Goal: Task Accomplishment & Management: Manage account settings

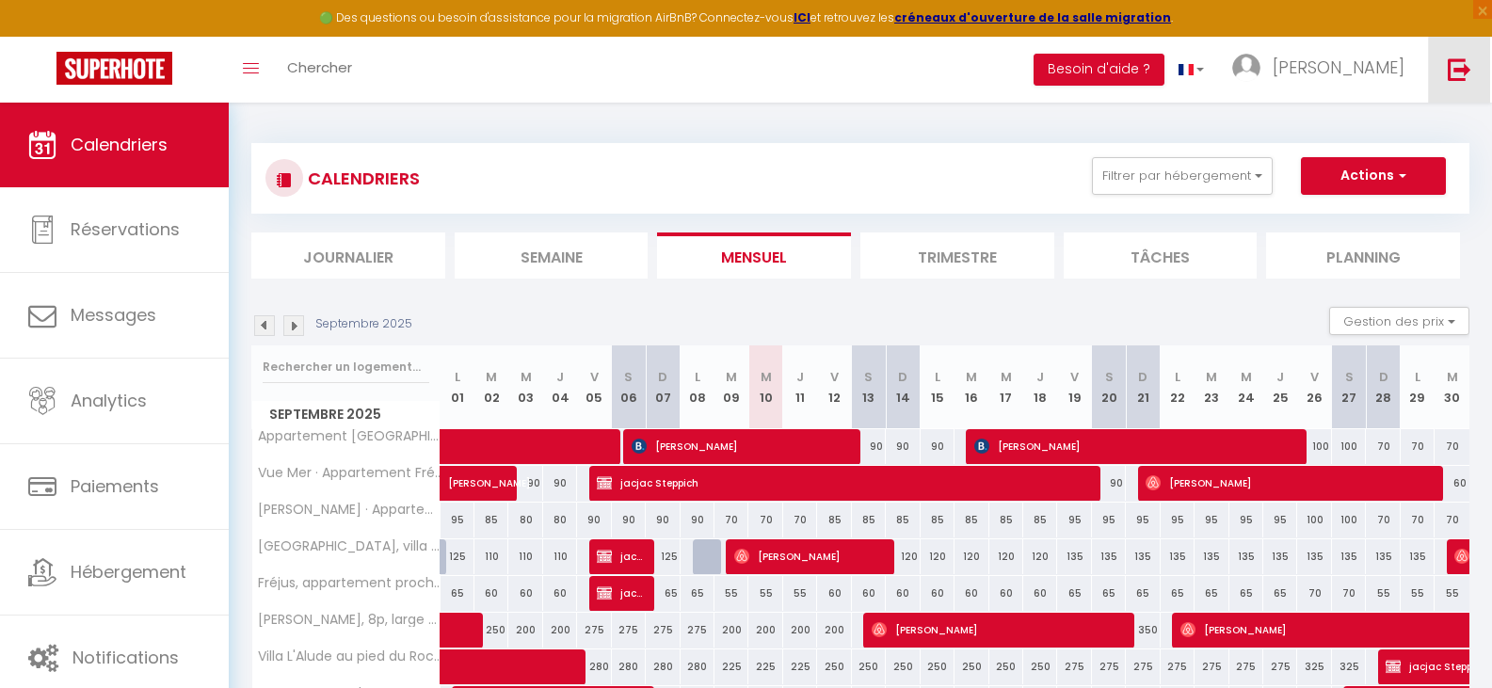
click at [1454, 63] on img at bounding box center [1460, 69] width 24 height 24
click at [1458, 65] on img at bounding box center [1460, 69] width 24 height 24
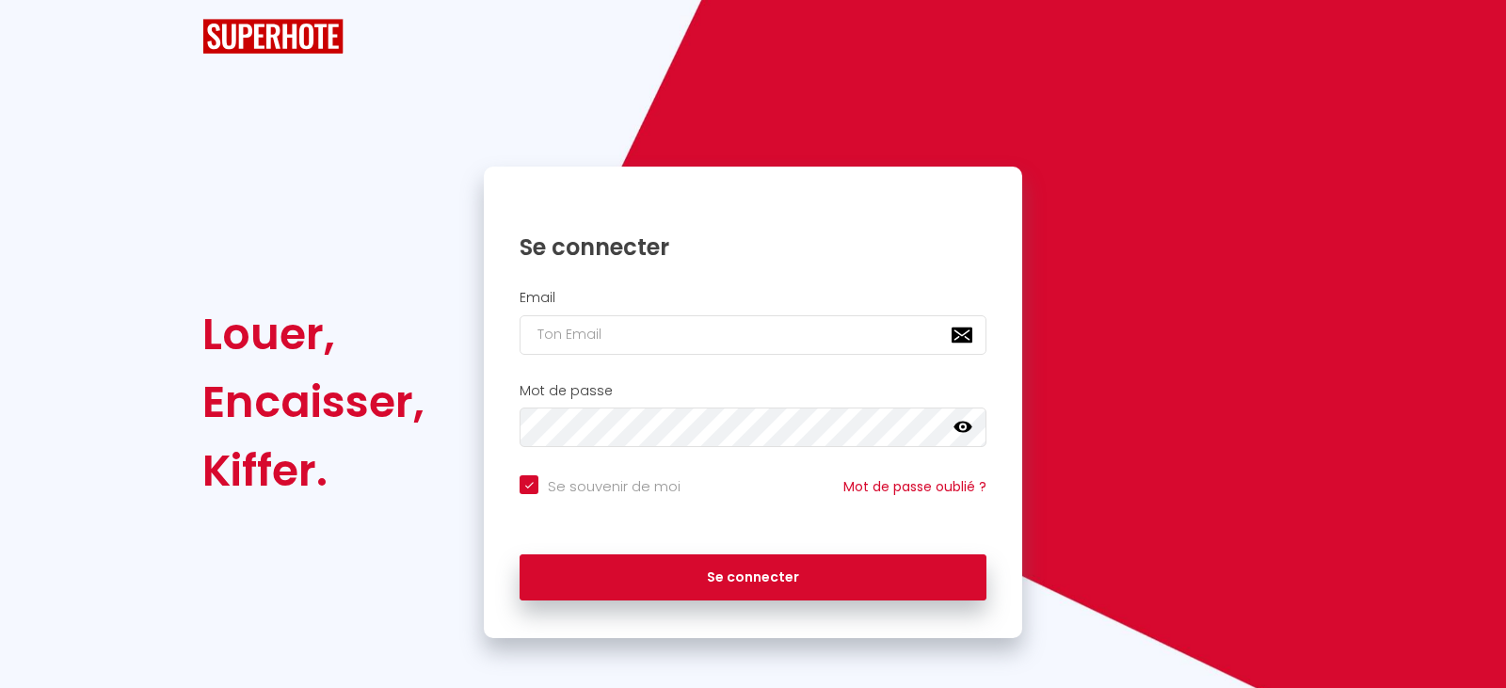
checkbox input "true"
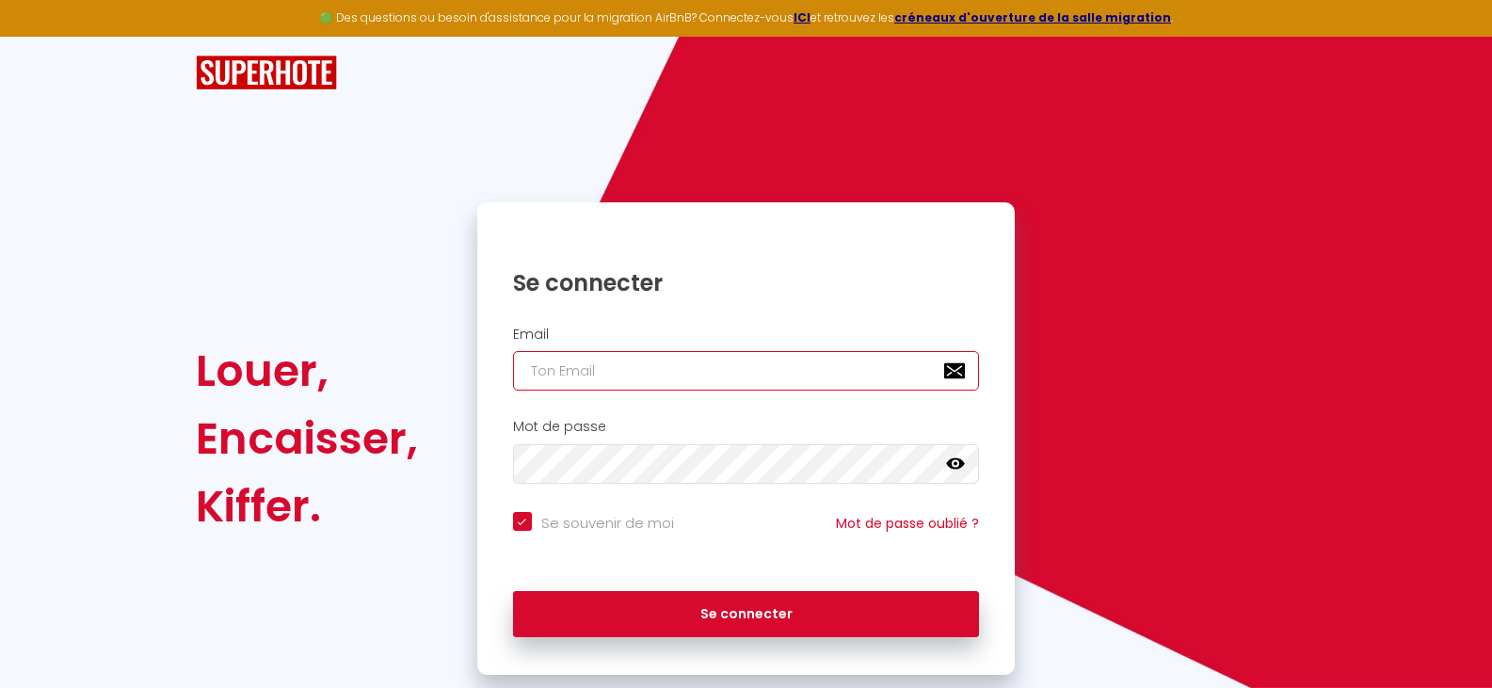
type input "[EMAIL_ADDRESS][DOMAIN_NAME]"
checkbox input "true"
click at [790, 357] on input "[EMAIL_ADDRESS][DOMAIN_NAME]" at bounding box center [746, 371] width 467 height 40
type input "[PERSON_NAME][EMAIL_ADDRESS][DOMAIN_NAME]"
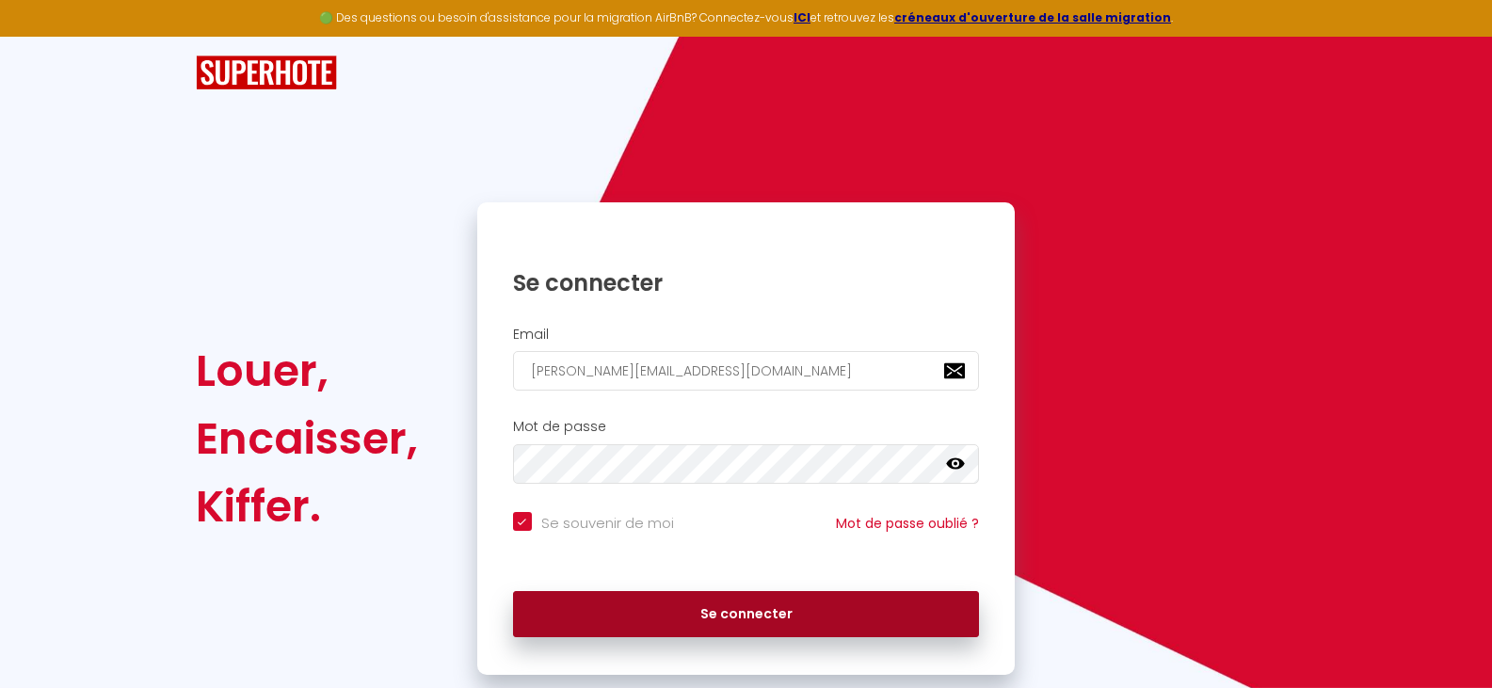
click at [749, 607] on button "Se connecter" at bounding box center [746, 614] width 467 height 47
checkbox input "true"
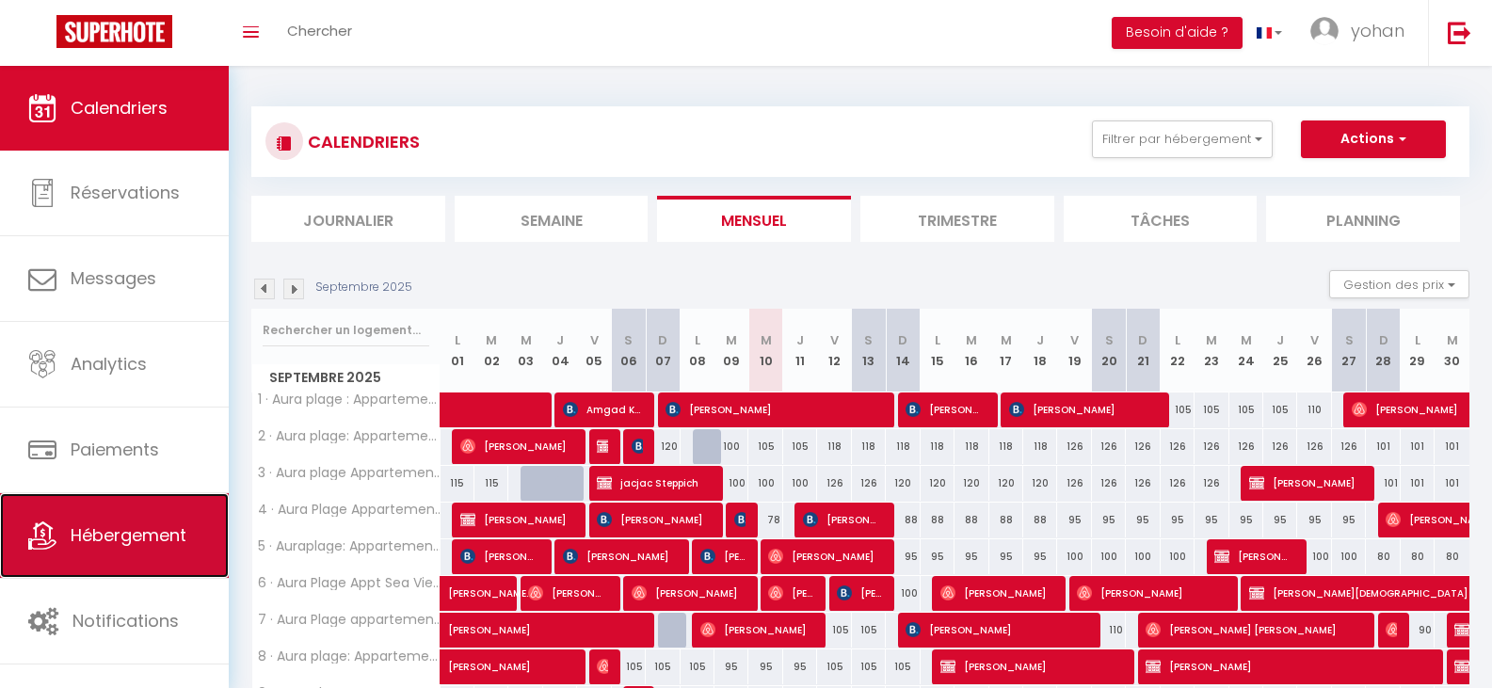
click at [77, 523] on span "Hébergement" at bounding box center [129, 535] width 116 height 24
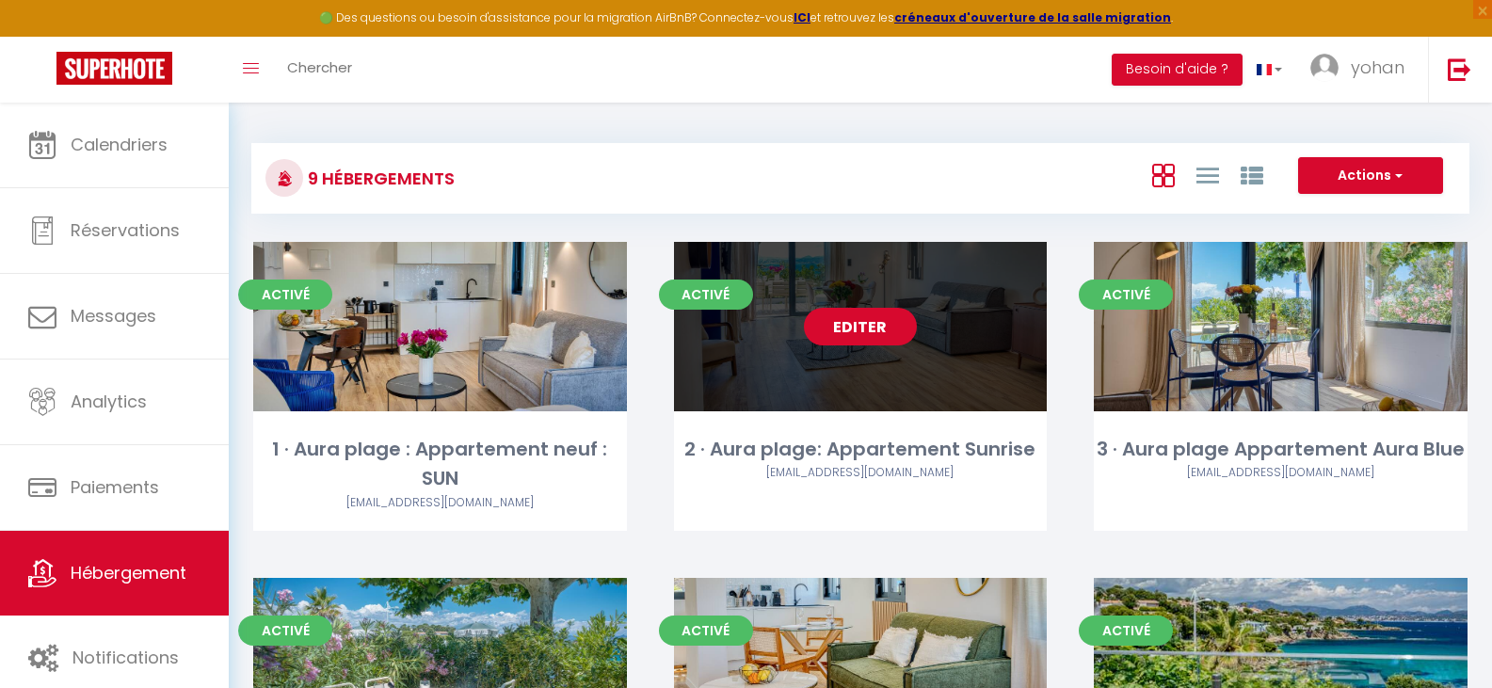
click at [869, 320] on link "Editer" at bounding box center [860, 327] width 113 height 38
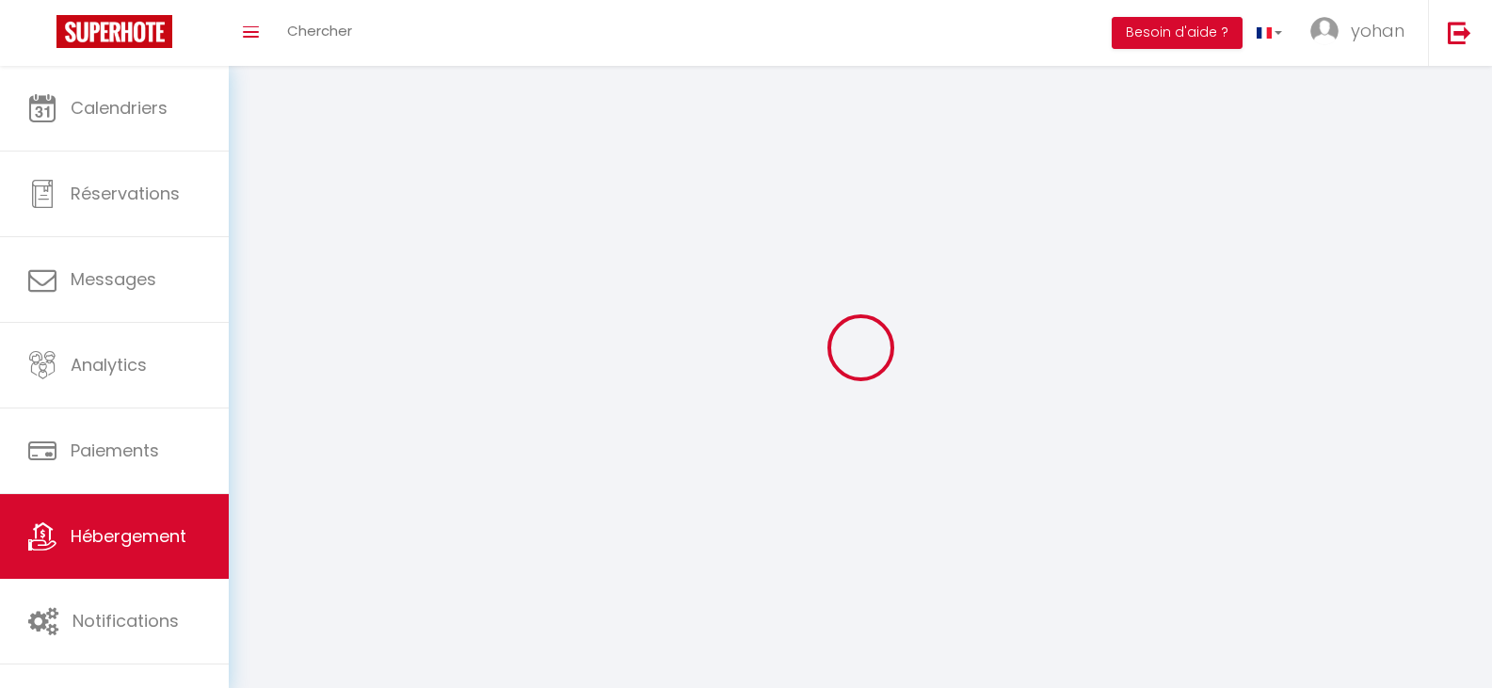
select select
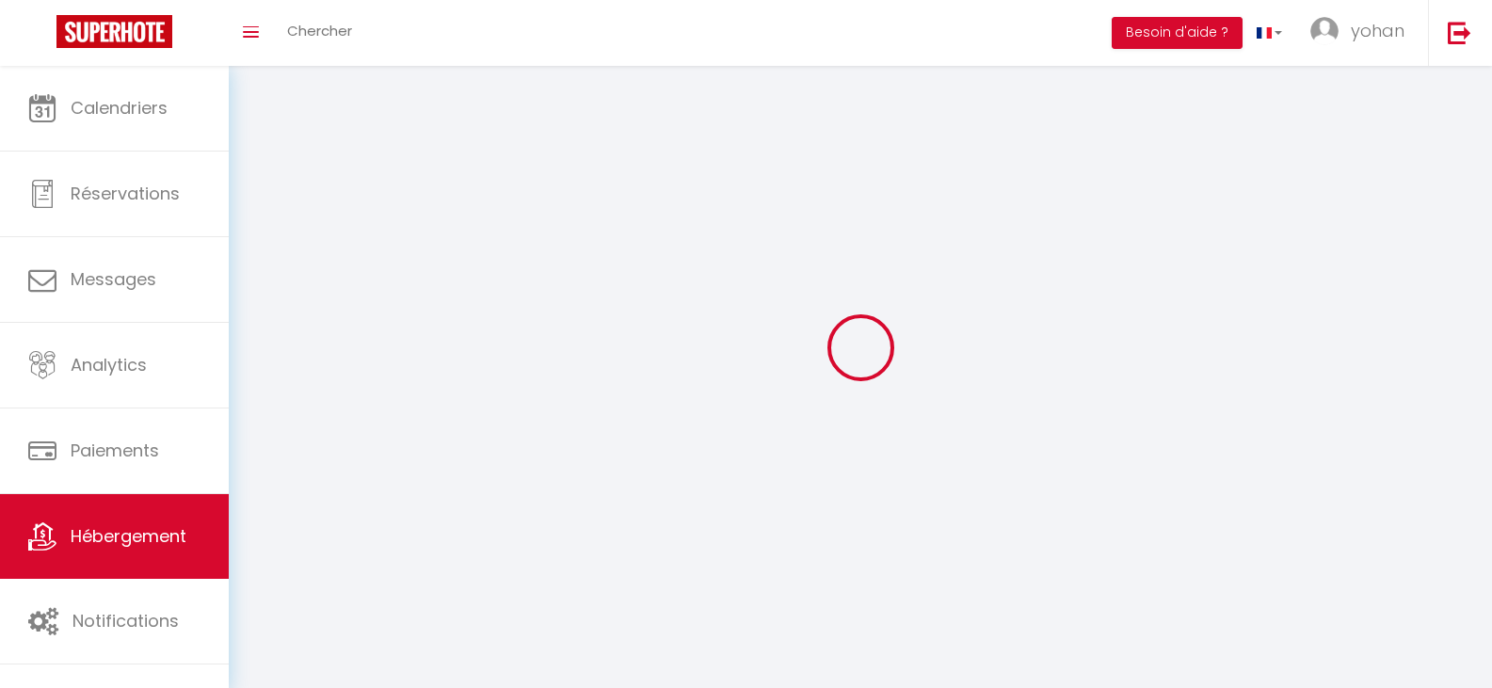
select select "1"
select select
checkbox input "false"
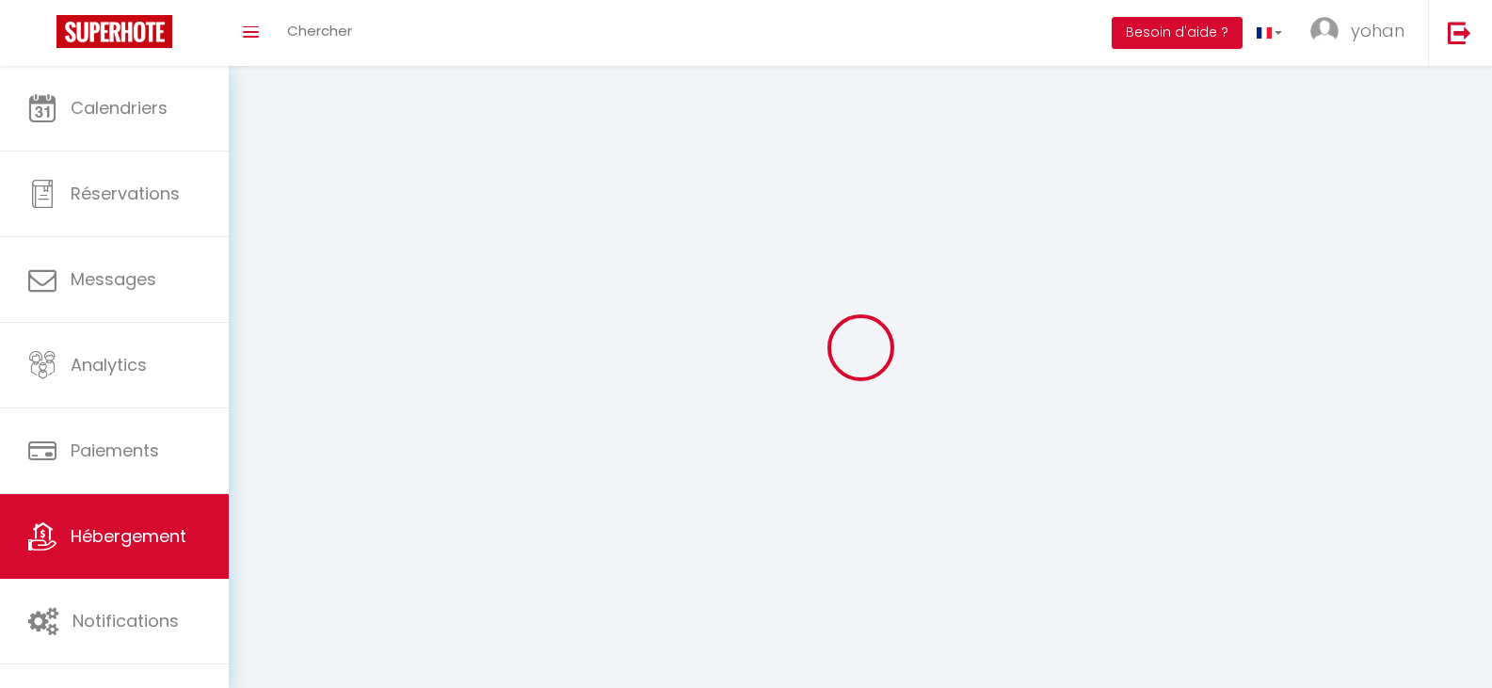
checkbox input "false"
select select "28"
select select
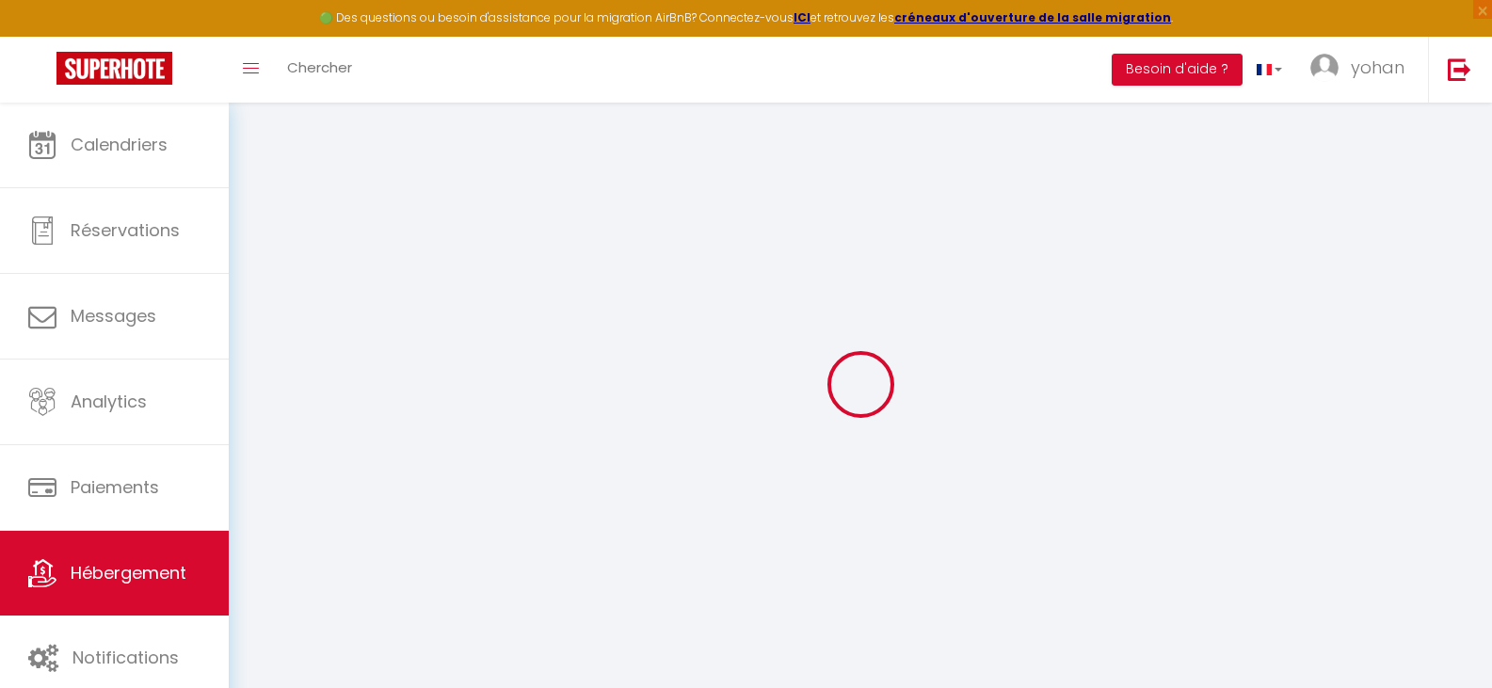
select select
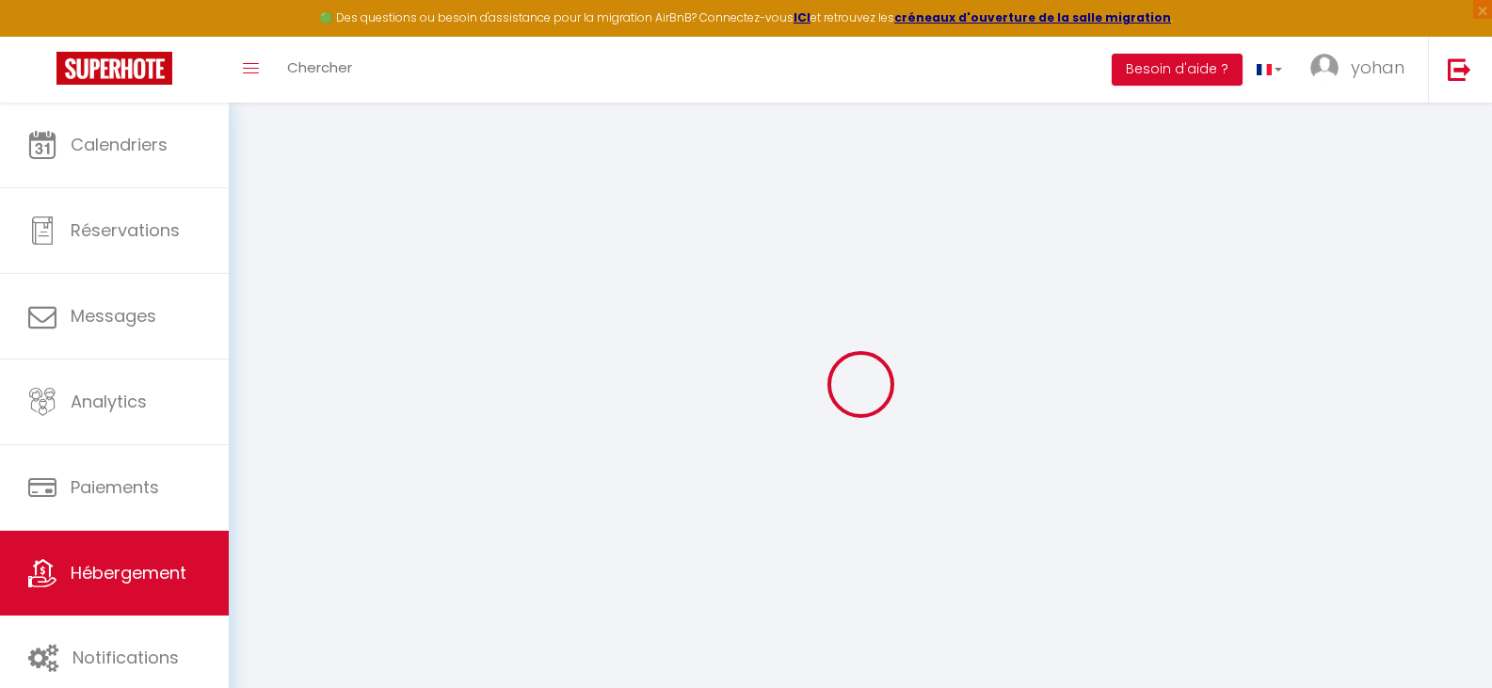
select select
checkbox input "false"
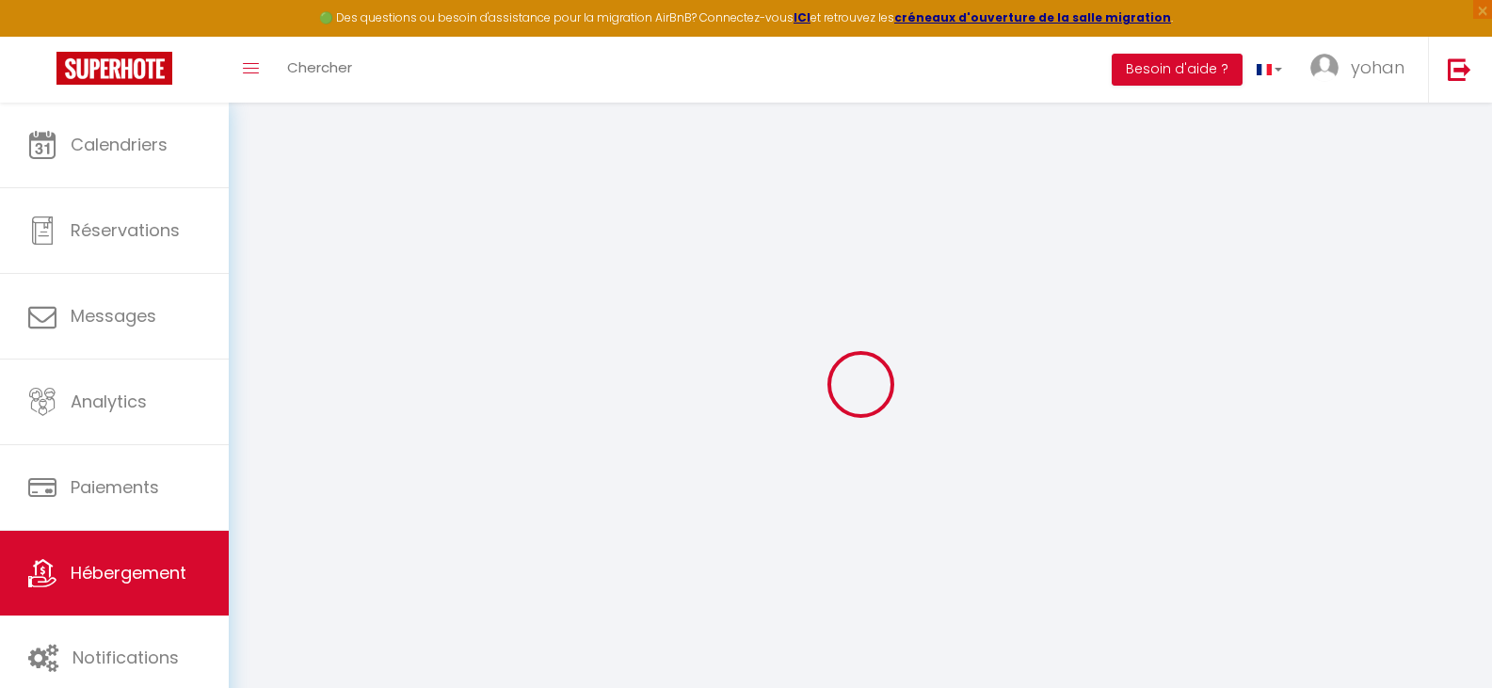
select select
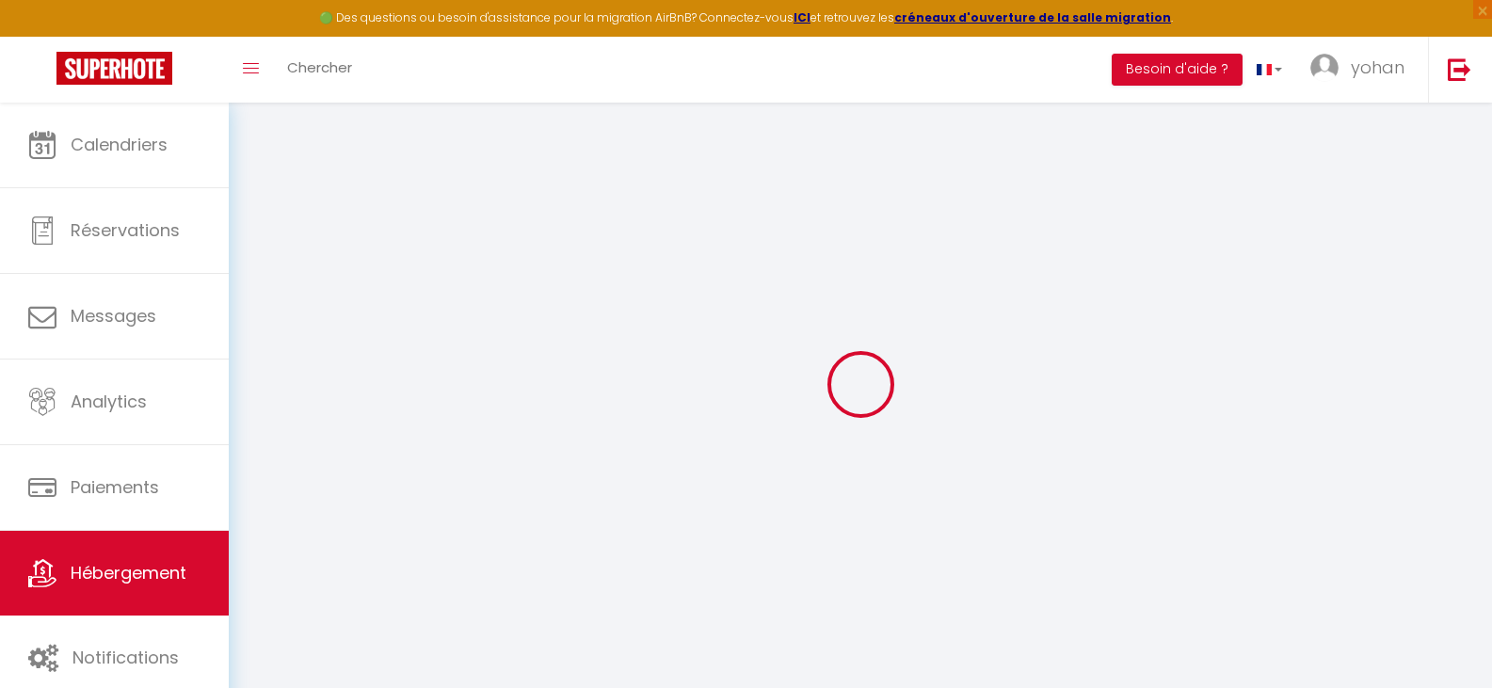
select select
checkbox input "false"
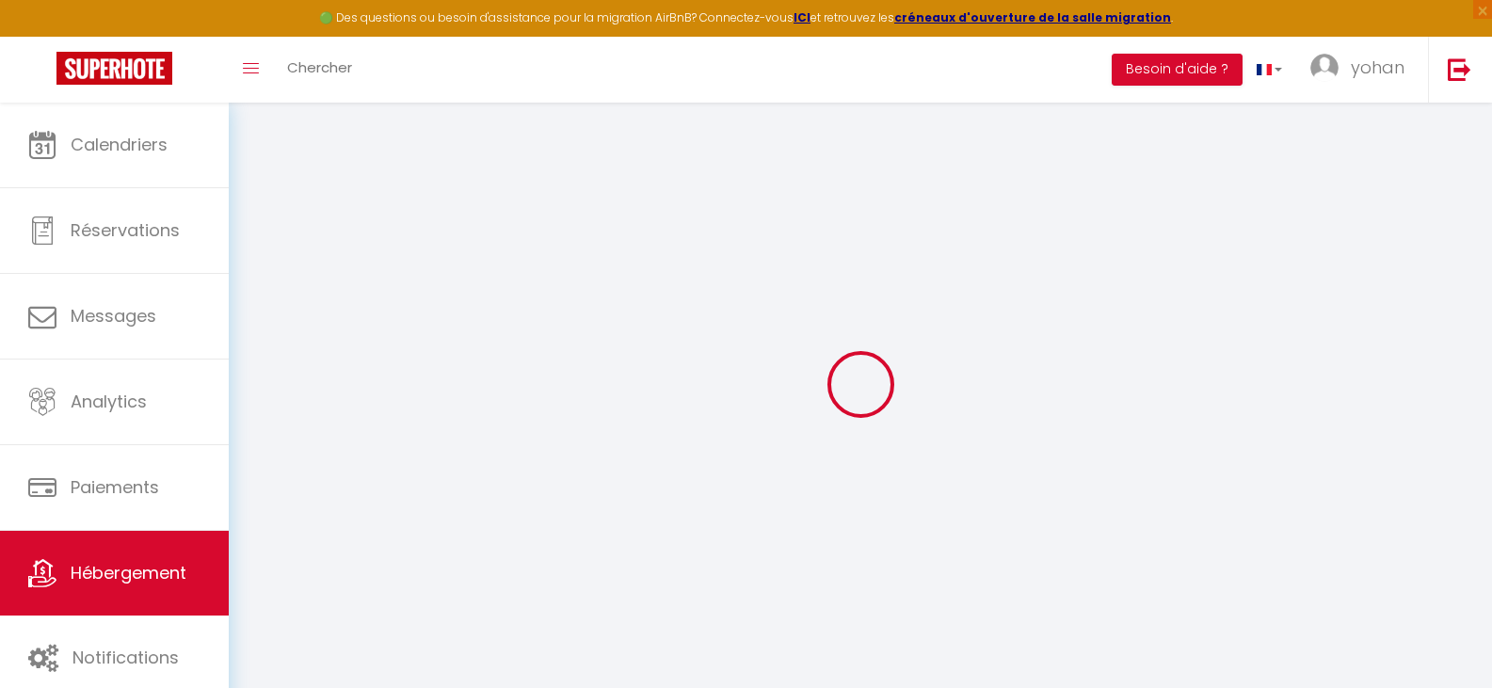
checkbox input "false"
select select
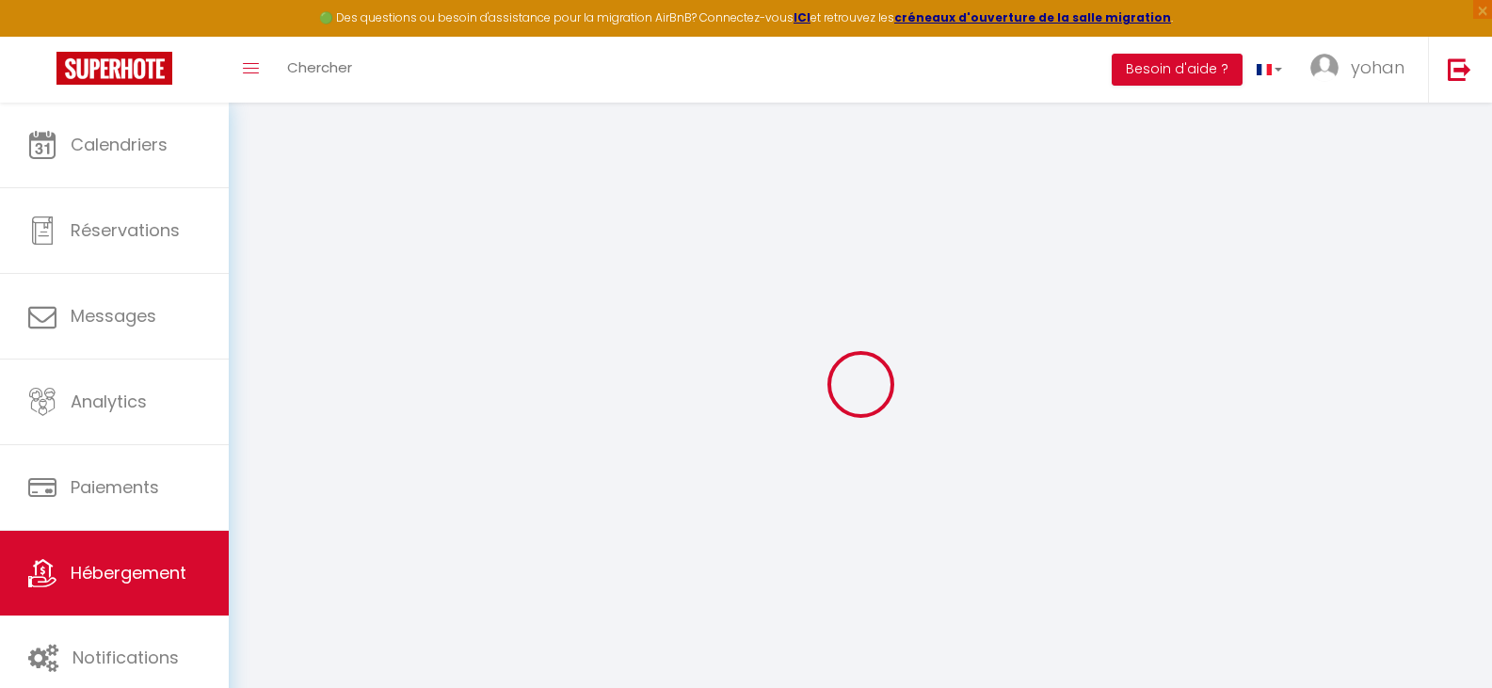
select select
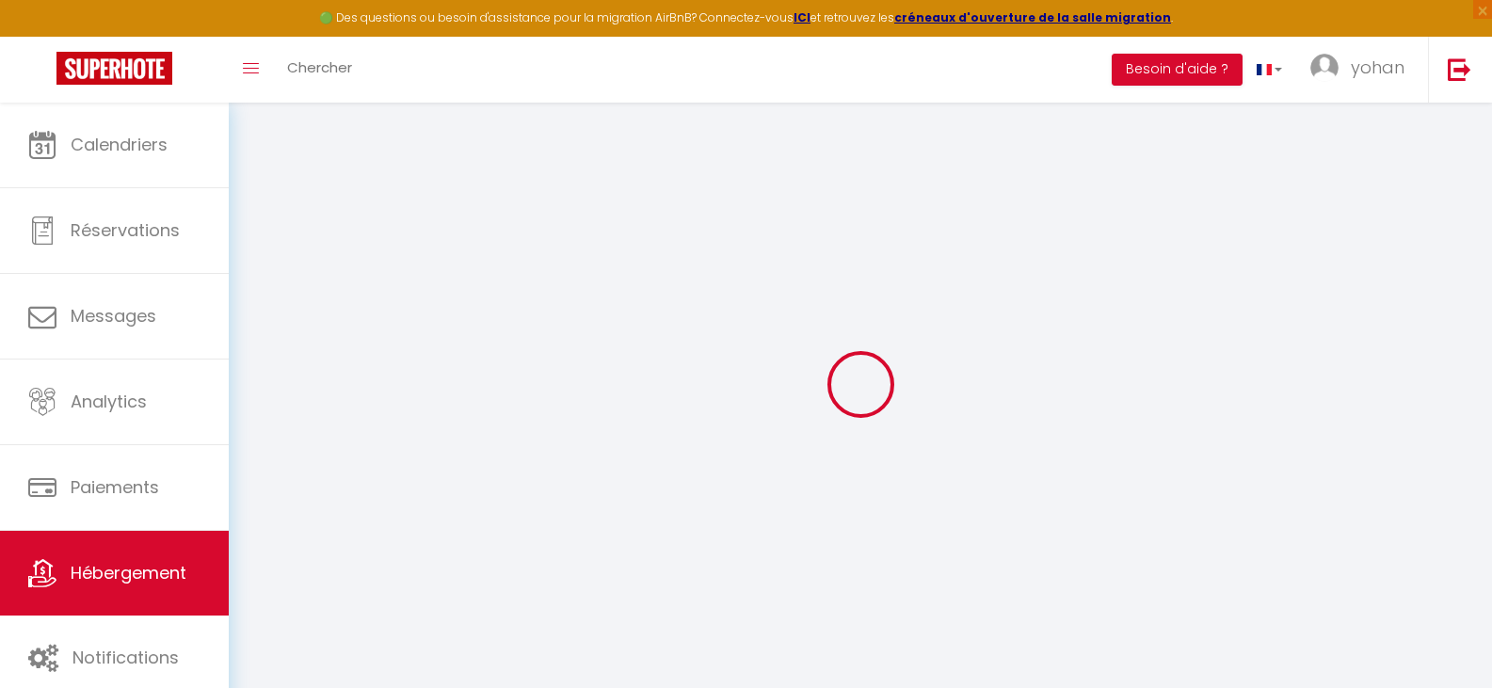
checkbox input "false"
select select
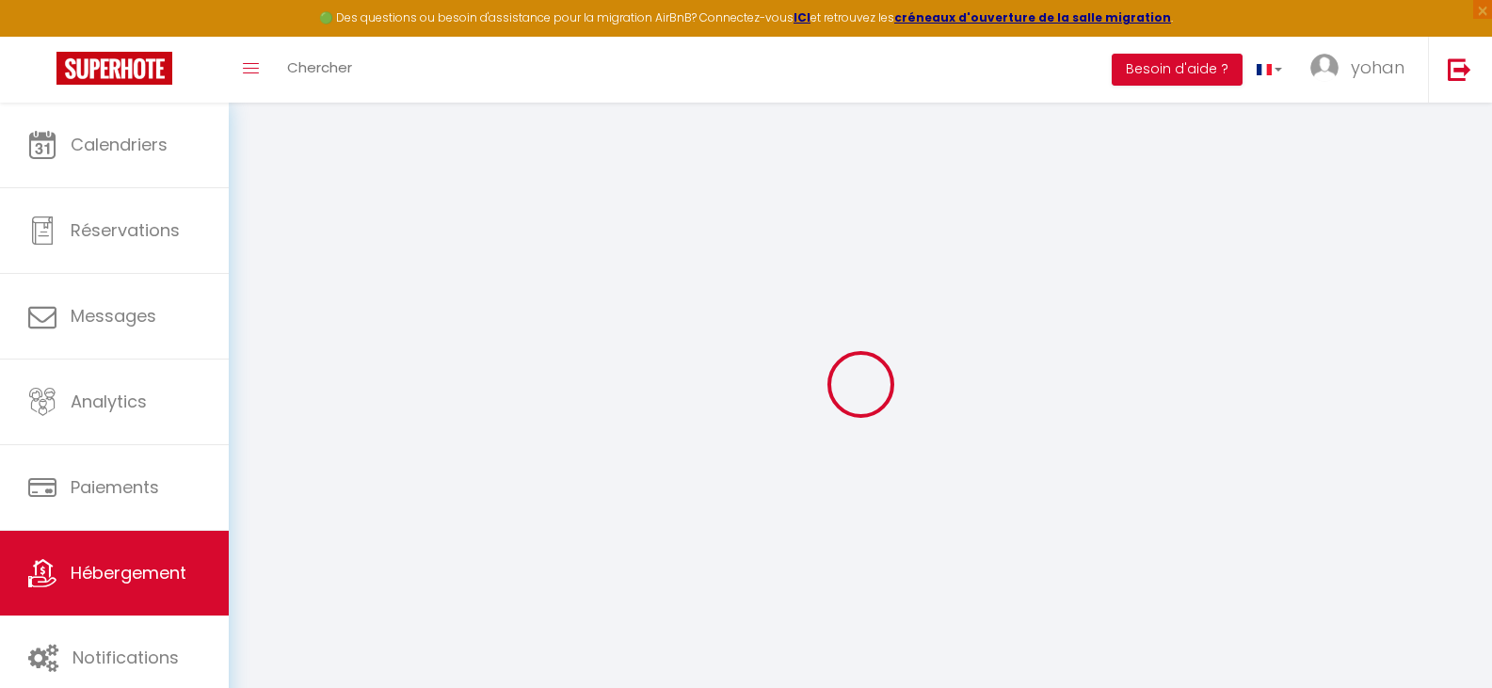
select select
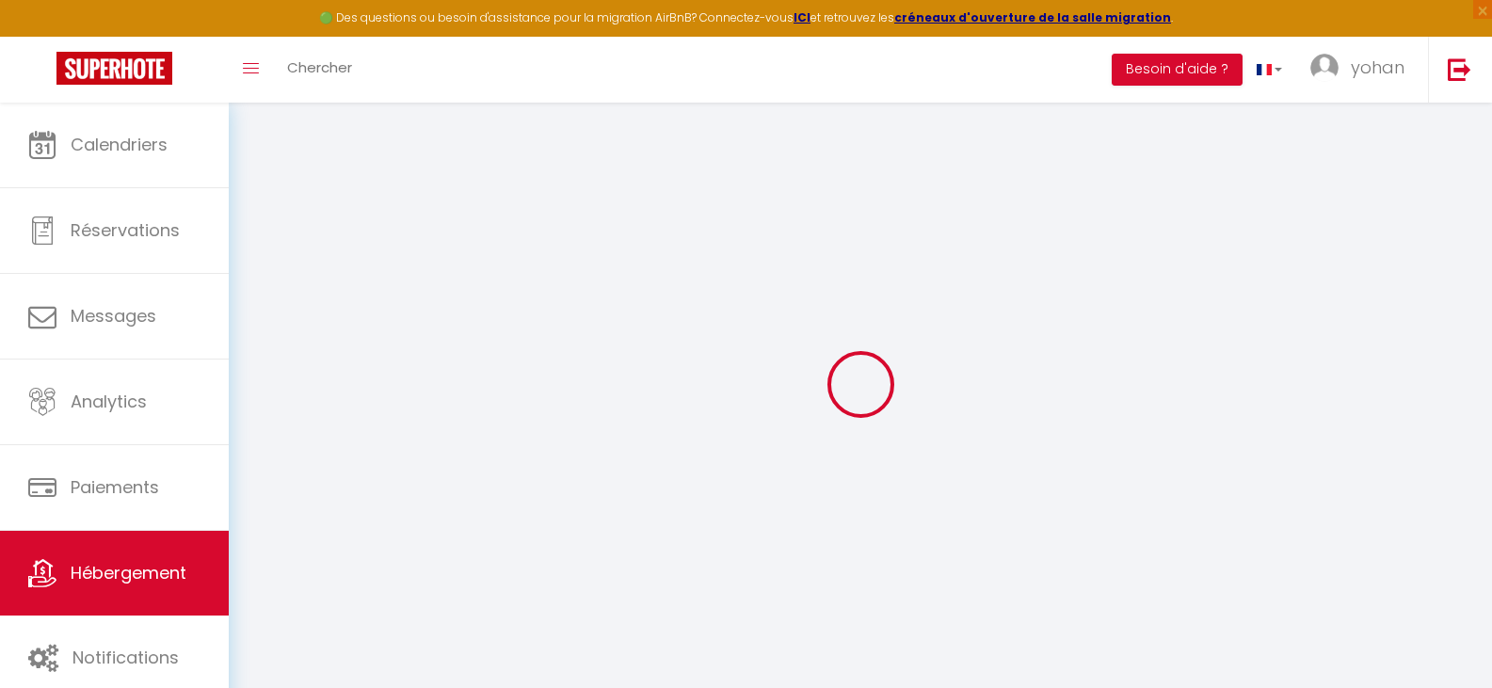
select select
checkbox input "false"
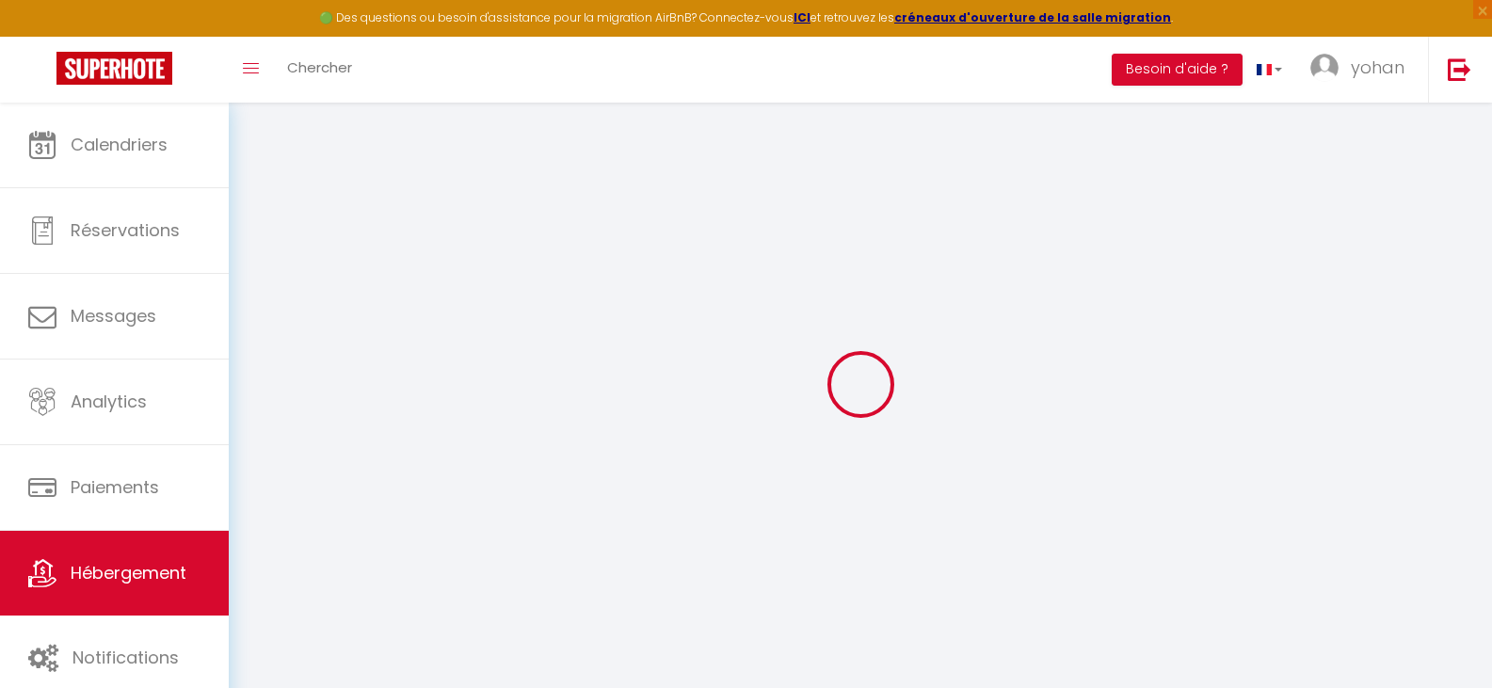
checkbox input "false"
select select
type input "2 · Aura plage: Appartement Sunrise"
type input "[PERSON_NAME]"
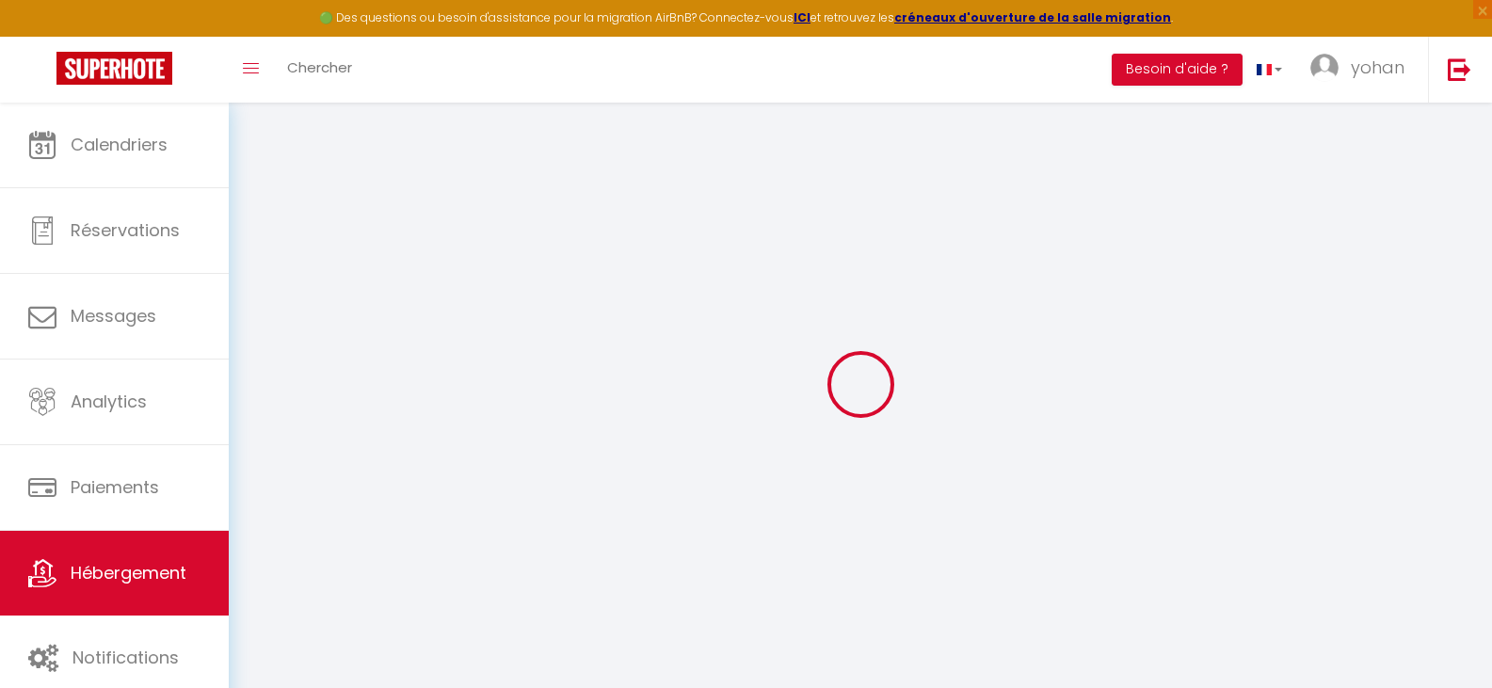
type input "150"
type input "6"
type input "80"
type input "2.16"
type input "500"
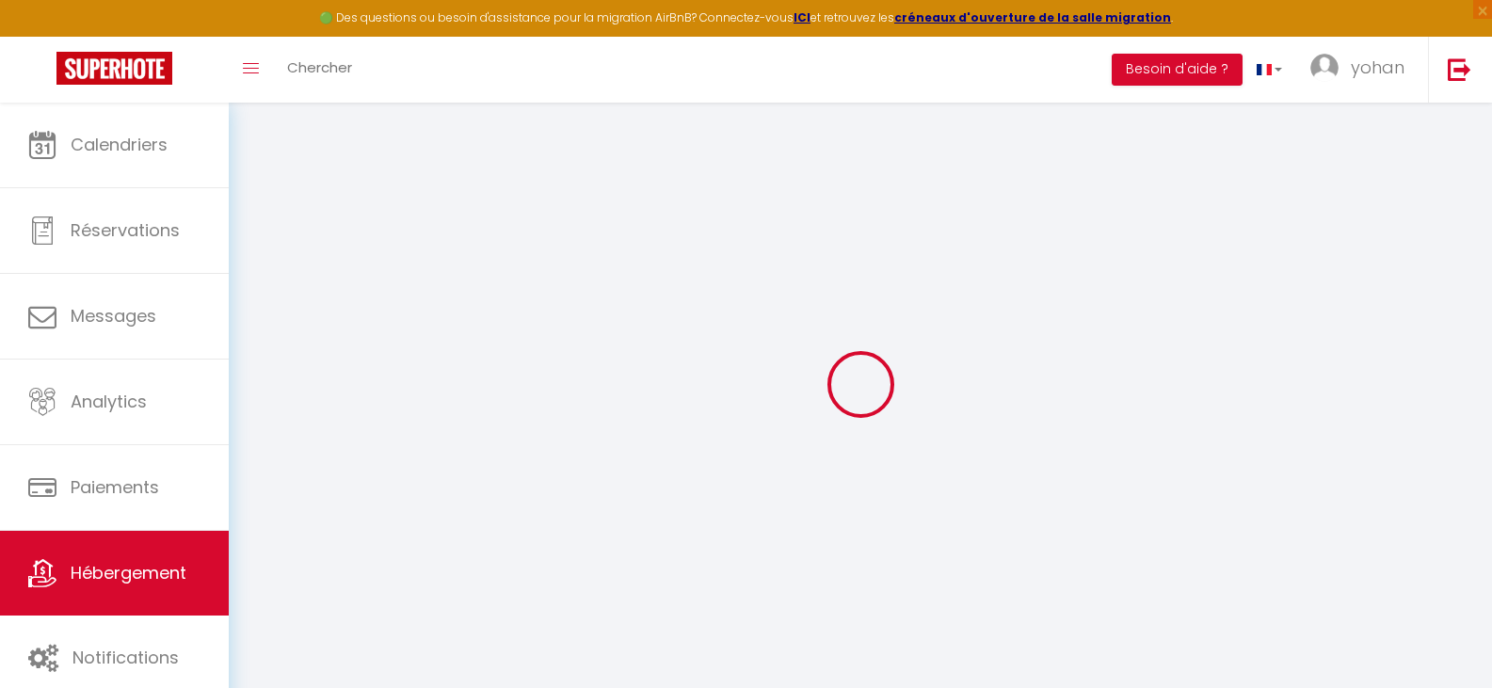
type input "10"
select select
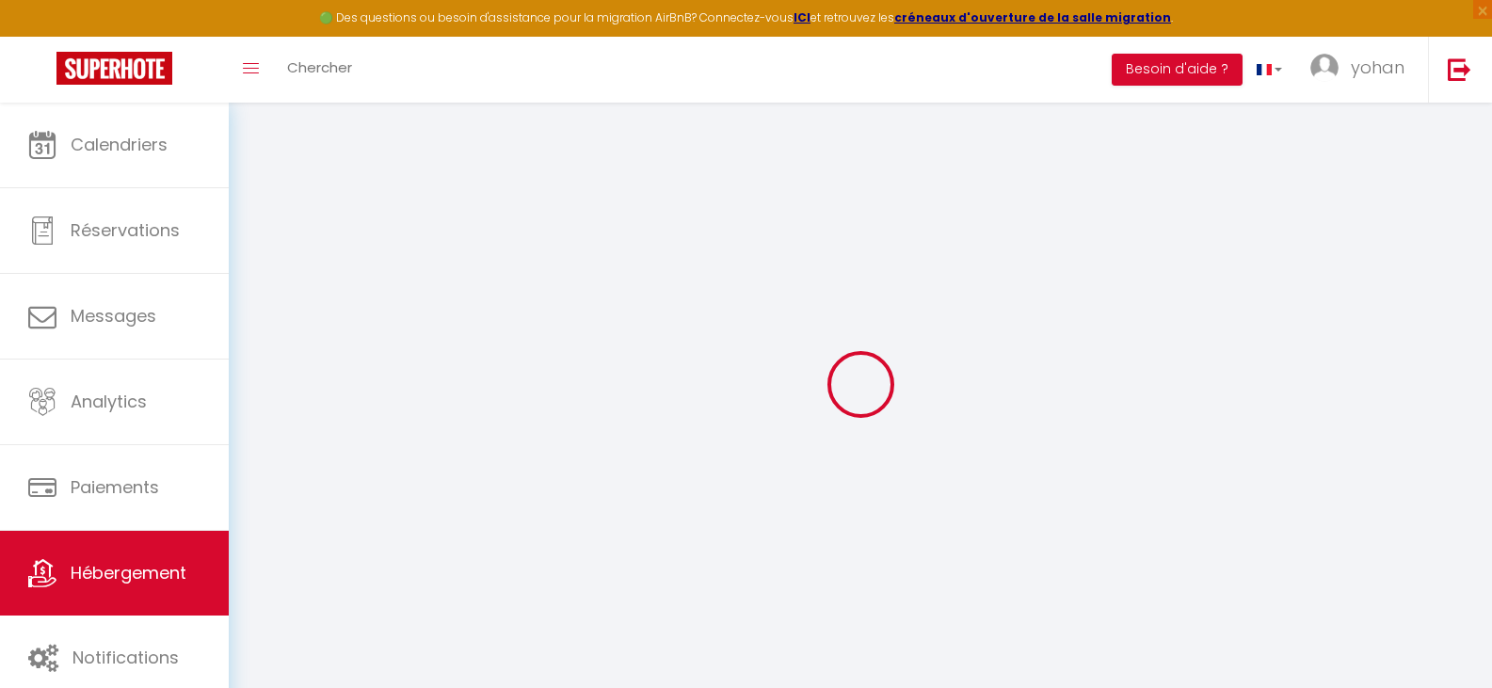
select select
type input "[STREET_ADDRESS]"
type input "83380"
type input "[GEOGRAPHIC_DATA]"
type input "[PERSON_NAME][EMAIL_ADDRESS][DOMAIN_NAME]"
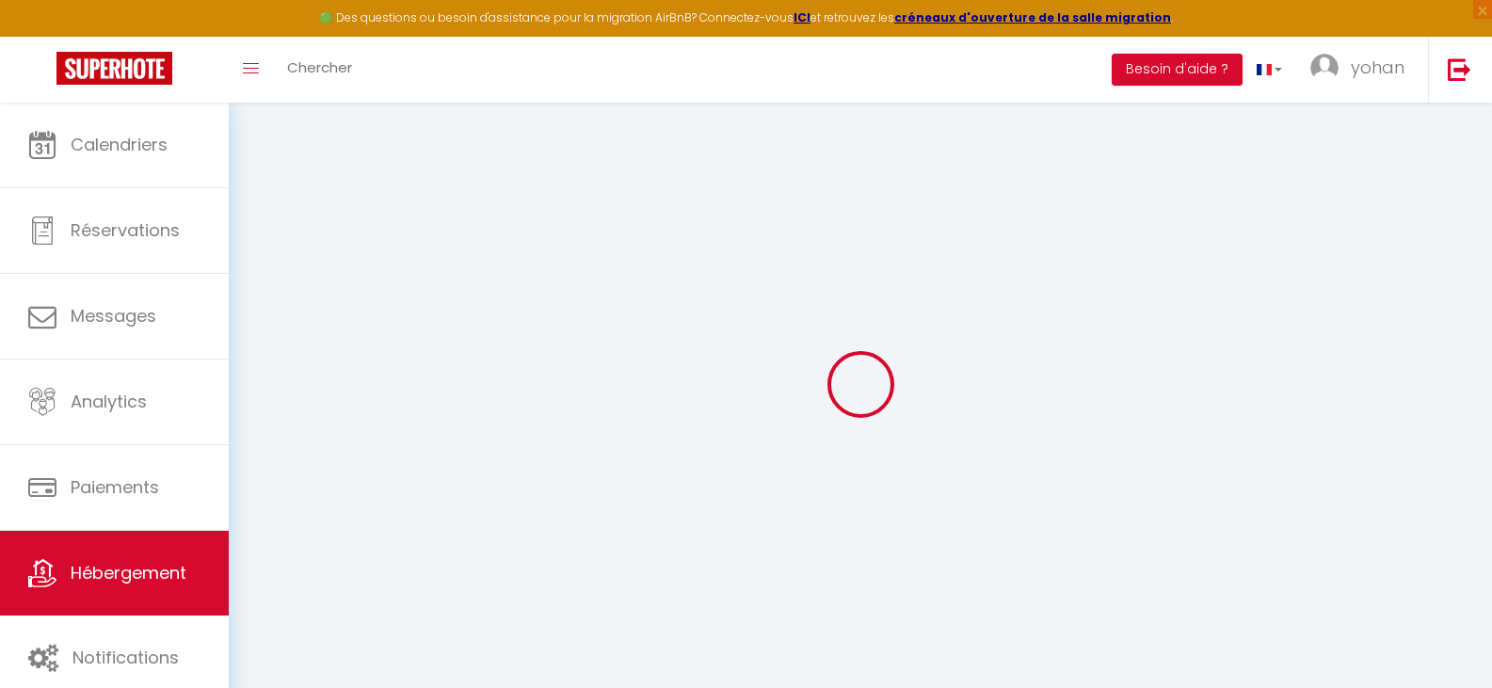
select select "11388"
checkbox input "false"
checkbox input "true"
checkbox input "false"
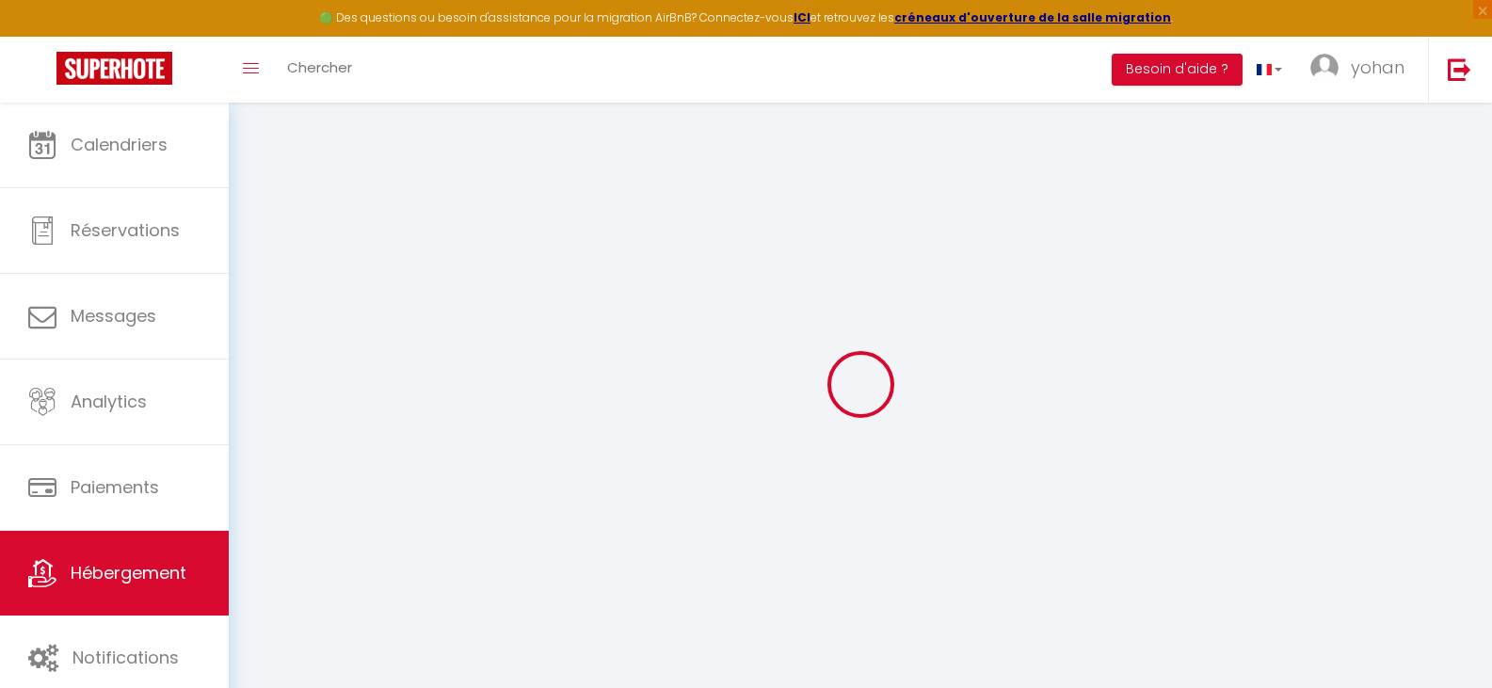
type input "0"
select select
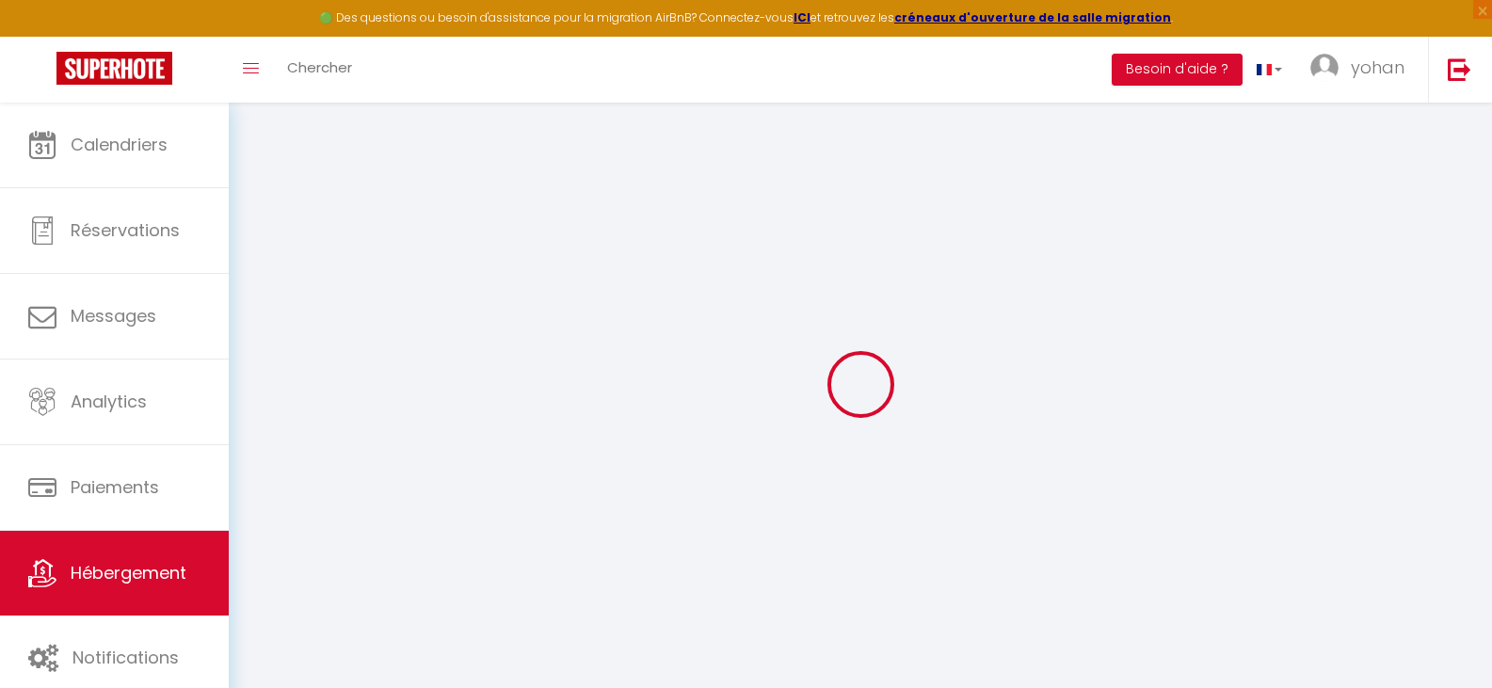
select select
checkbox input "false"
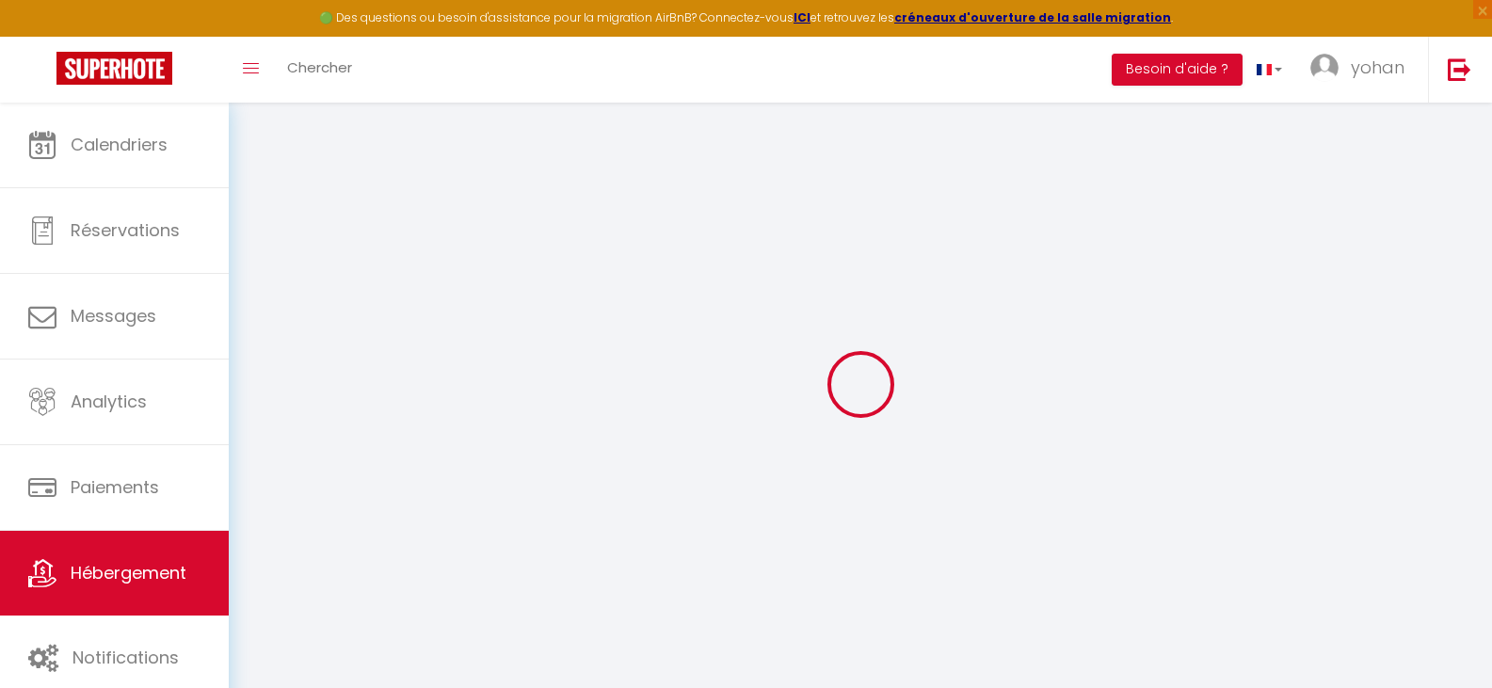
checkbox input "true"
checkbox input "false"
checkbox input "true"
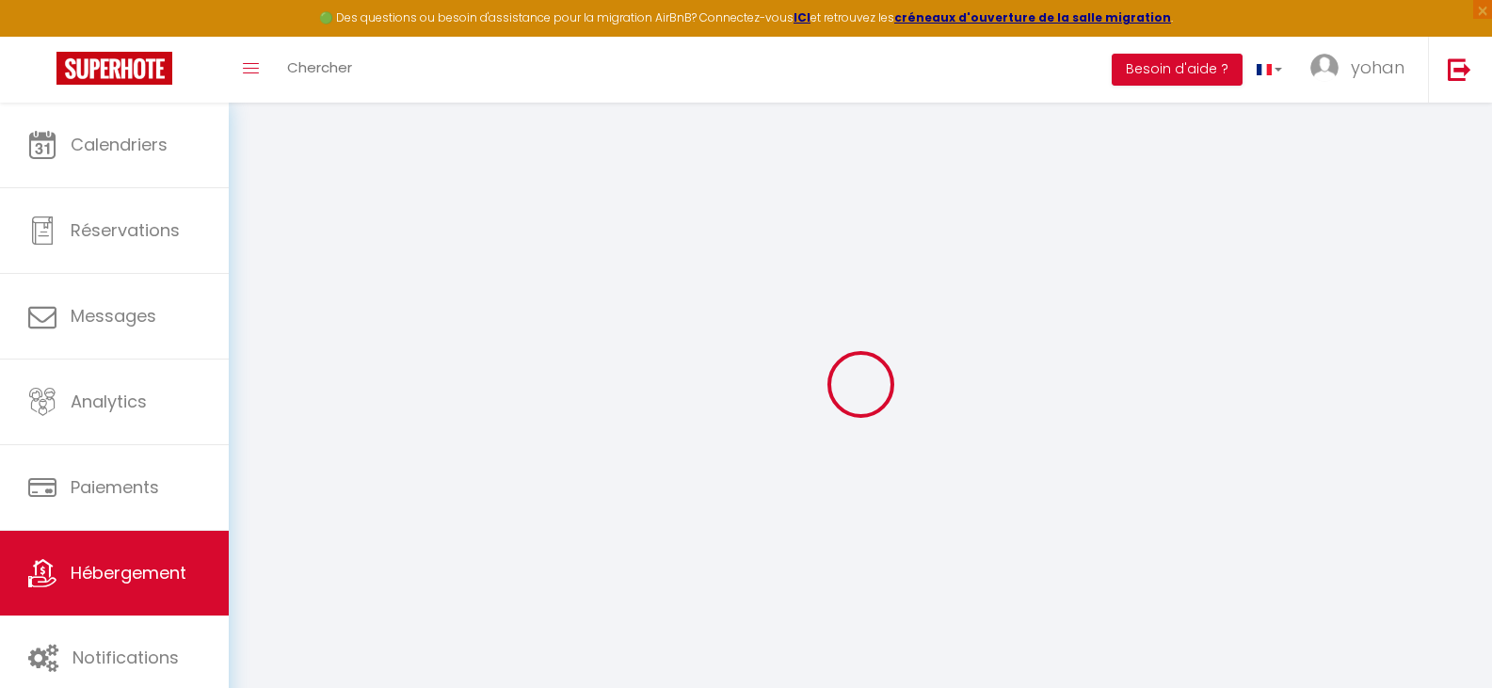
checkbox input "false"
select select "15:00"
select select
select select "10:00"
select select "30"
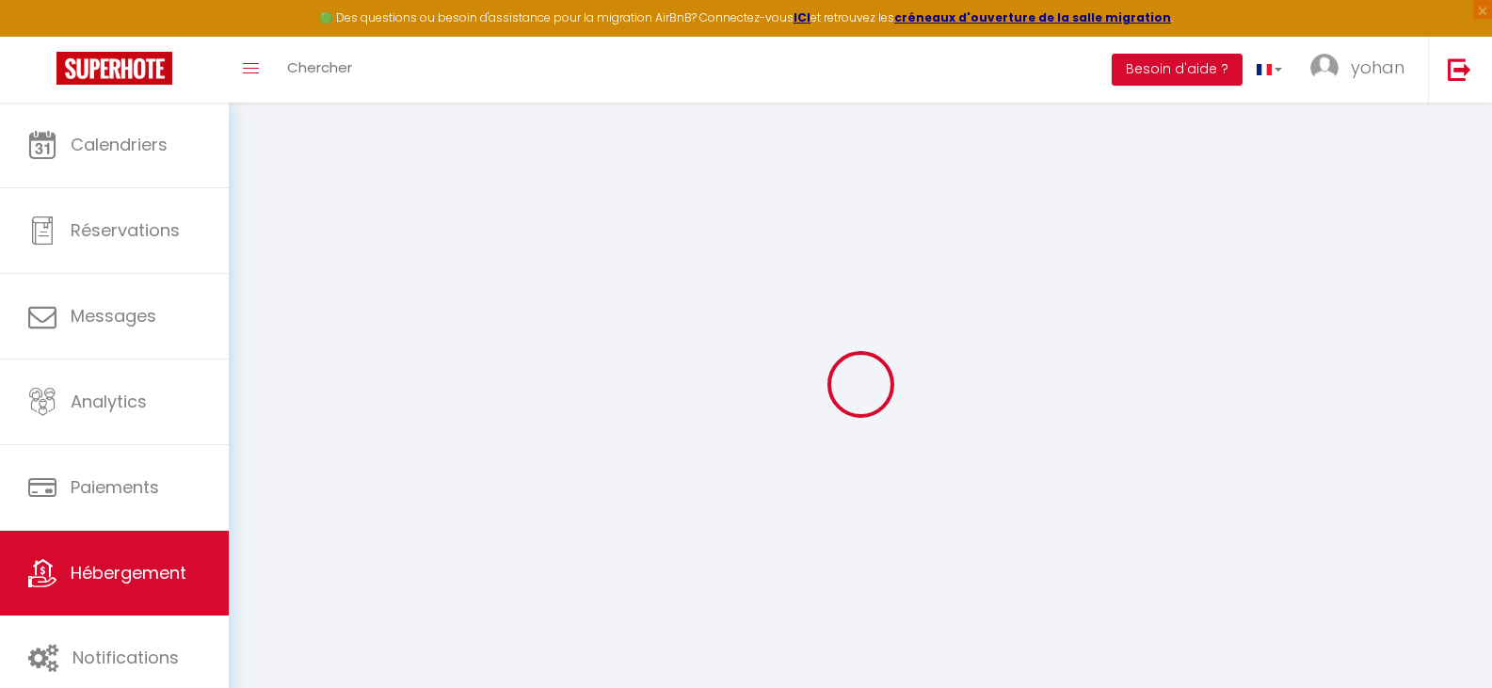
select select "120"
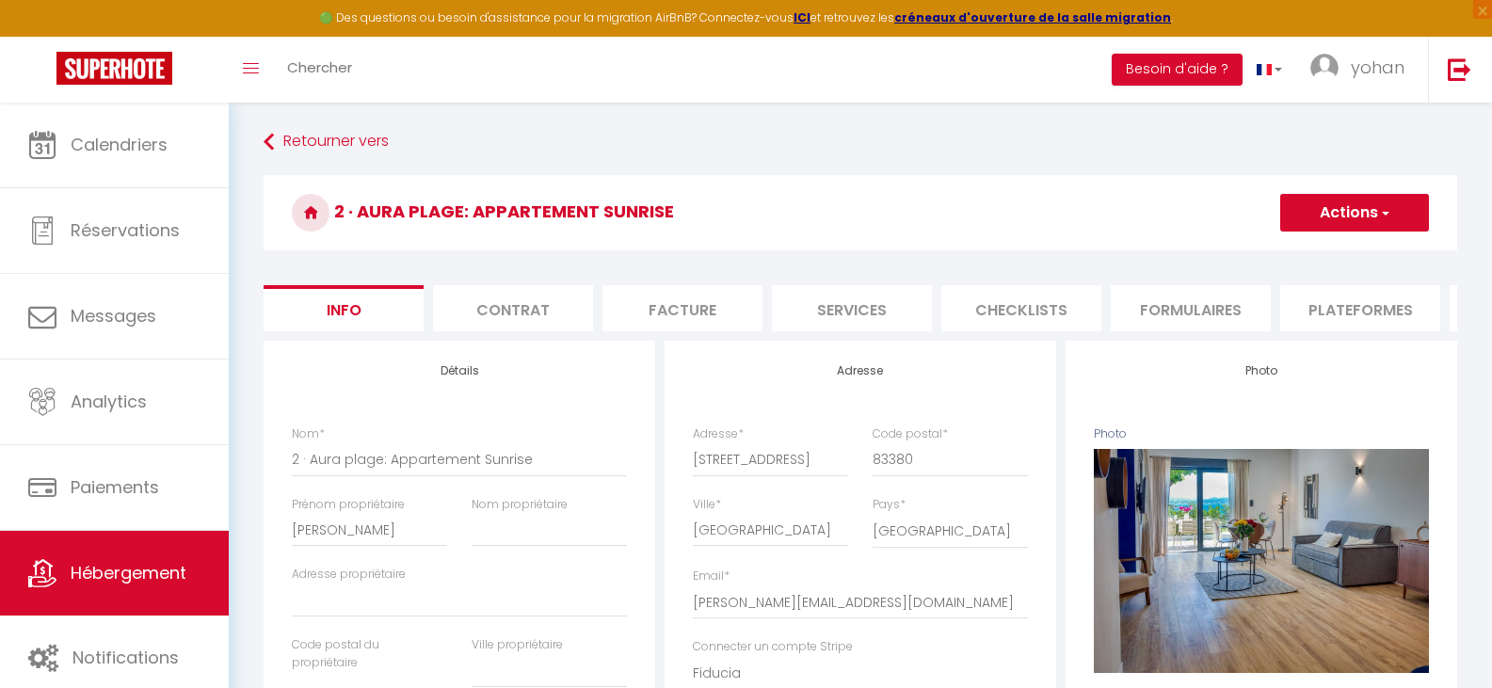
select select
checkbox input "false"
checkbox input "true"
checkbox input "false"
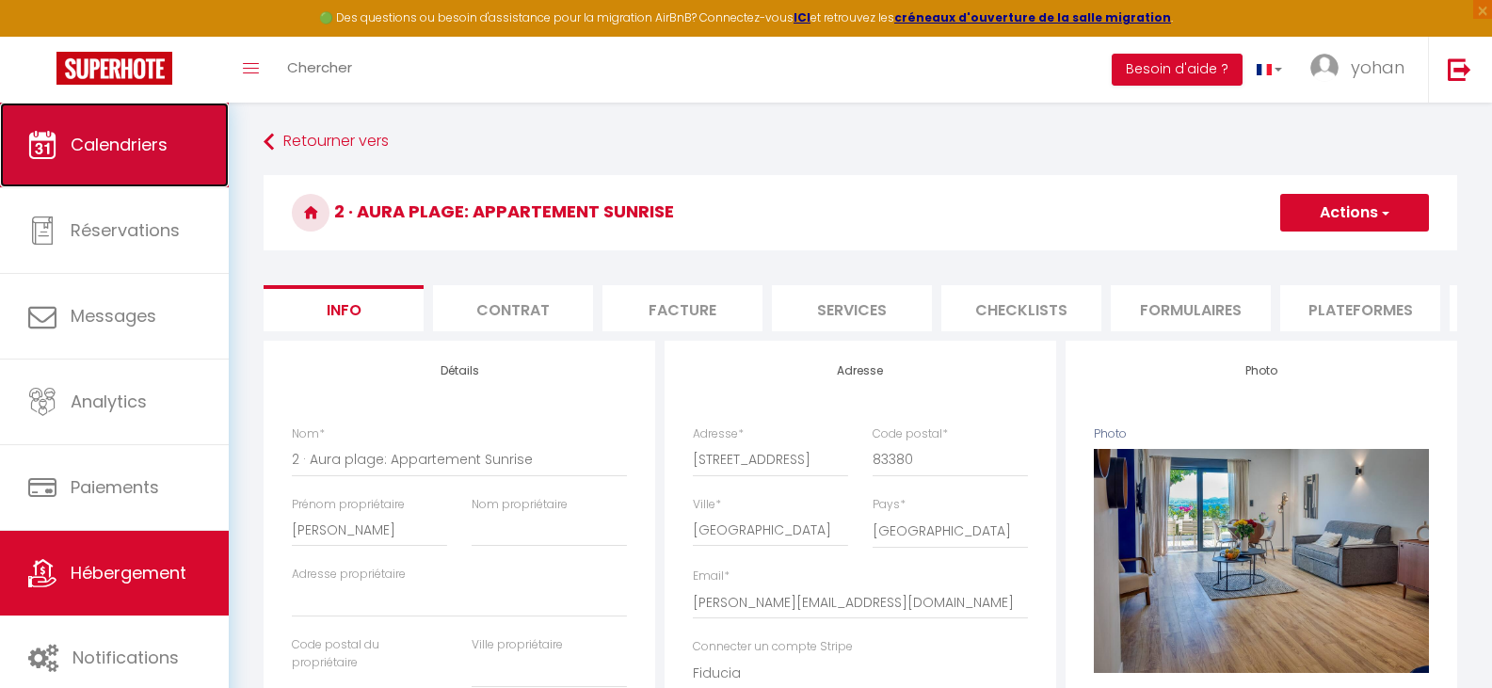
click at [127, 133] on span "Calendriers" at bounding box center [119, 145] width 97 height 24
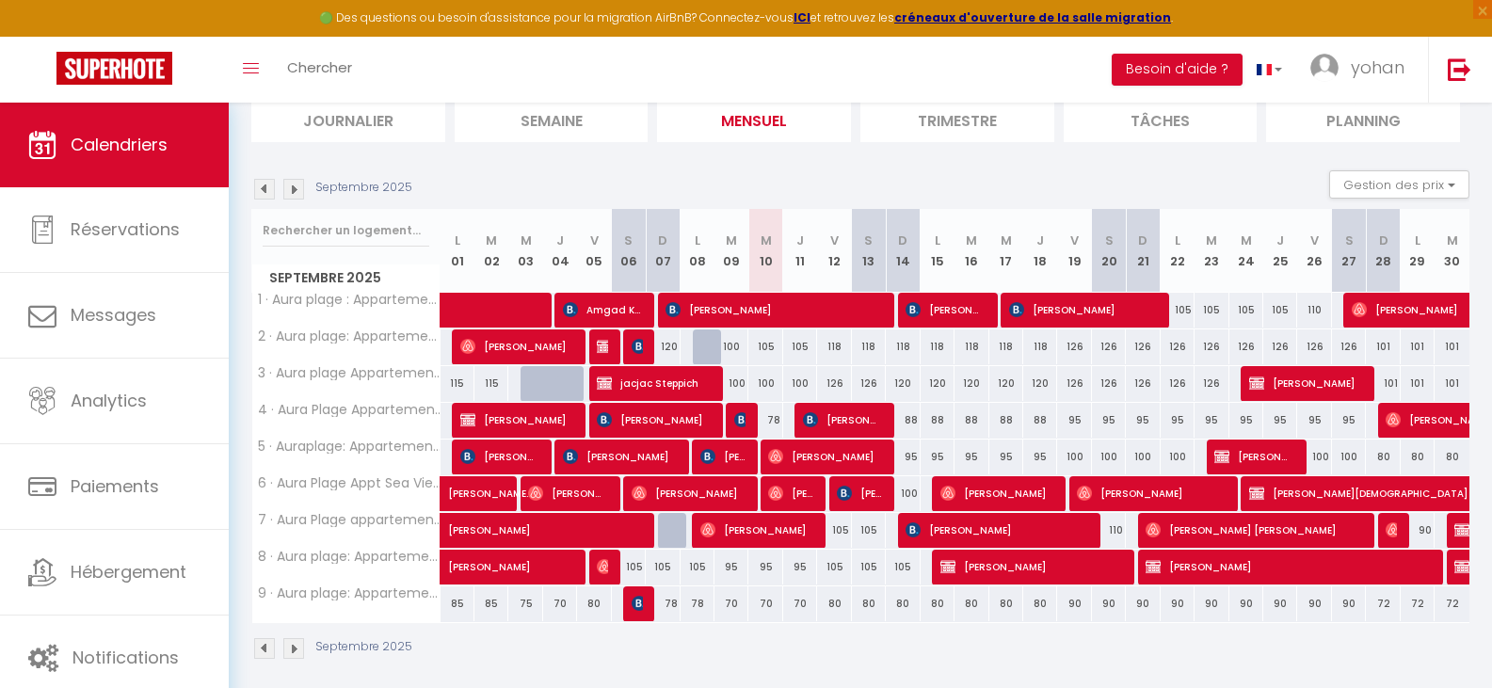
scroll to position [150, 0]
